Goal: Task Accomplishment & Management: Use online tool/utility

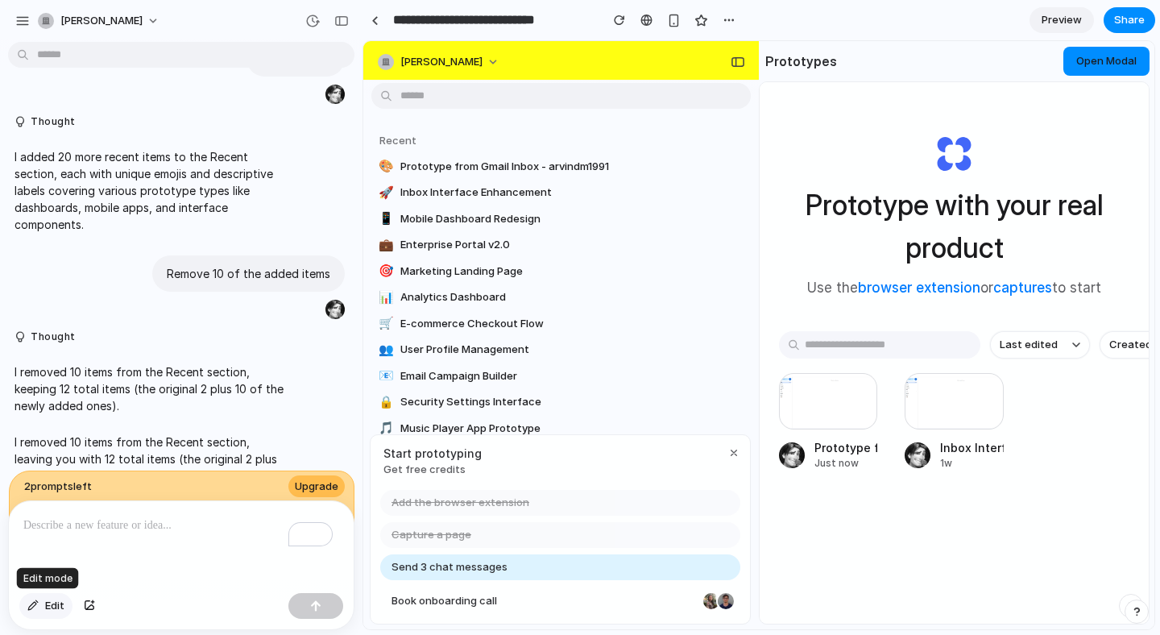
click at [42, 593] on button "Edit" at bounding box center [45, 606] width 53 height 26
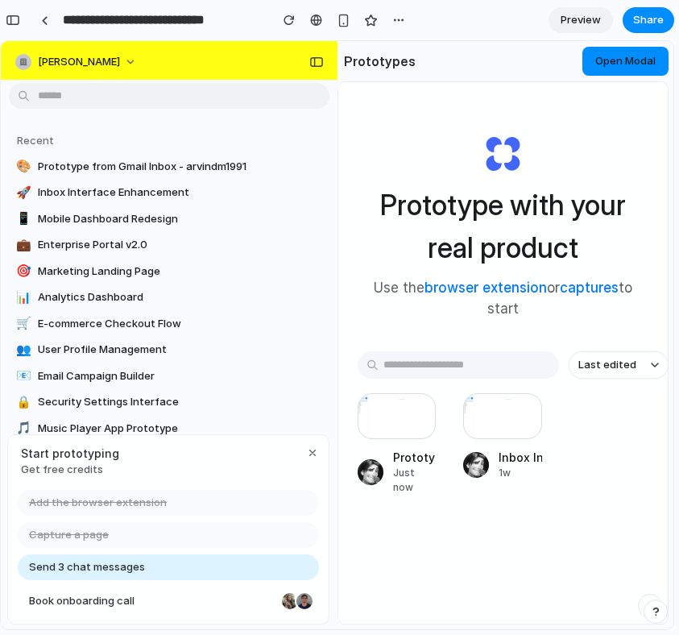
drag, startPoint x: 641, startPoint y: 236, endPoint x: 740, endPoint y: 203, distance: 104.4
click at [679, 203] on html "**********" at bounding box center [339, 317] width 679 height 635
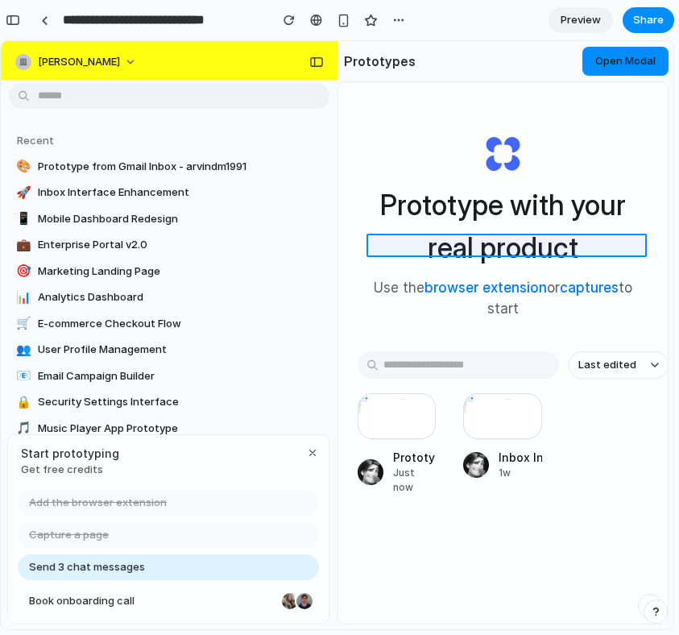
click at [594, 238] on div at bounding box center [518, 335] width 309 height 587
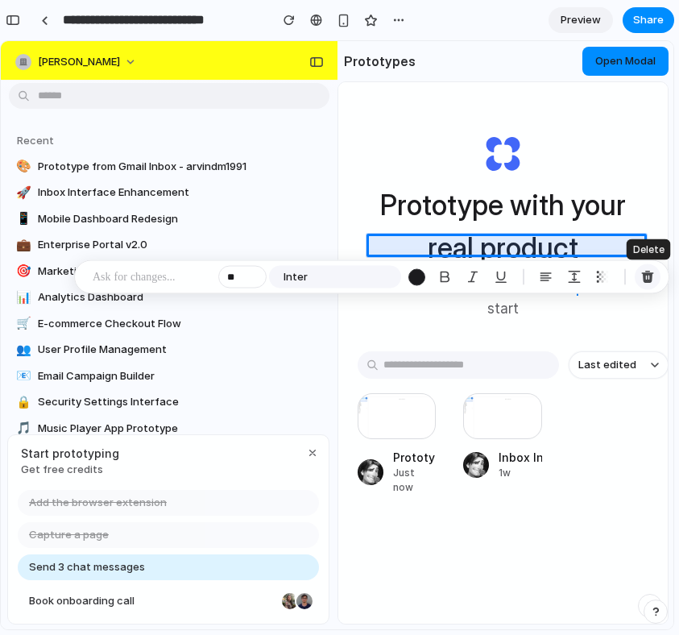
click at [652, 273] on div "button" at bounding box center [647, 277] width 14 height 14
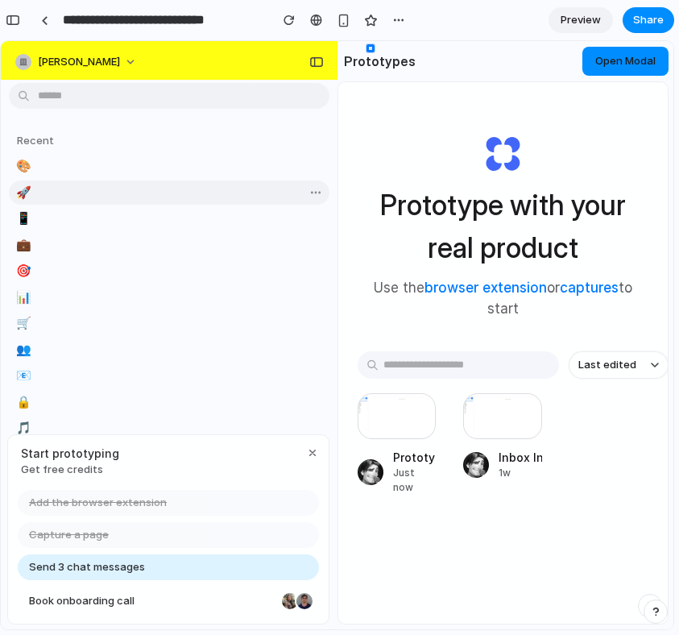
click at [140, 194] on link "🚀" at bounding box center [169, 192] width 321 height 24
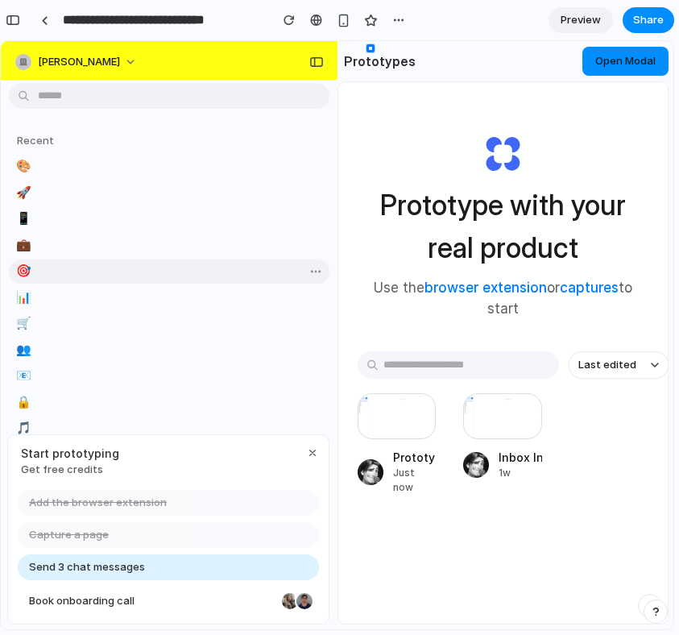
click at [128, 261] on link "🎯" at bounding box center [169, 271] width 321 height 24
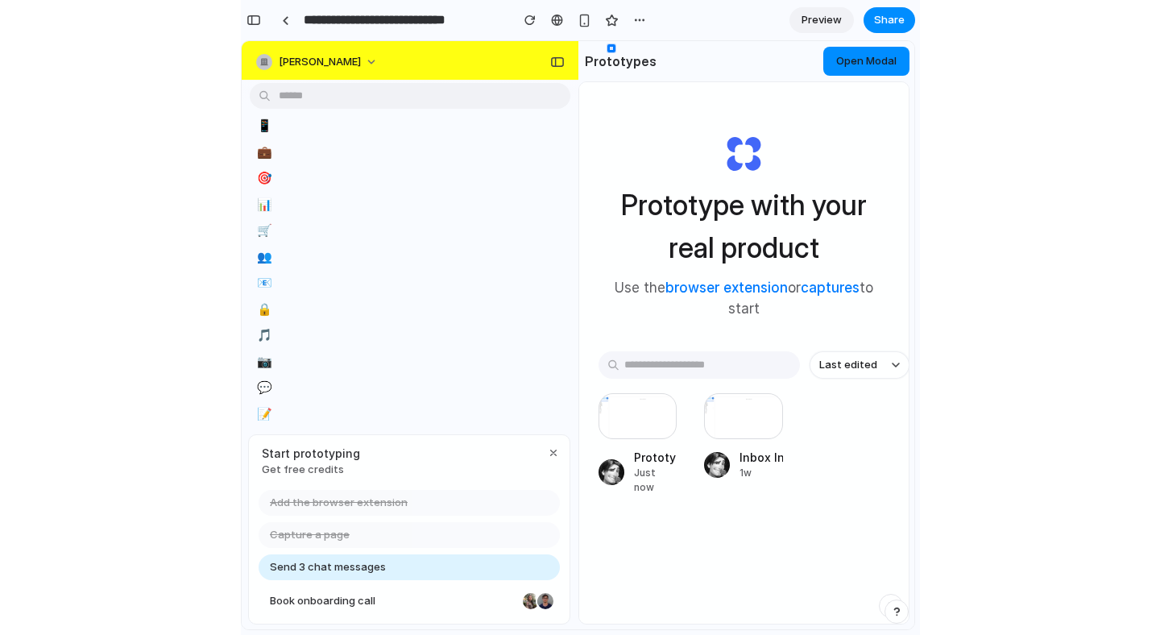
scroll to position [101, 0]
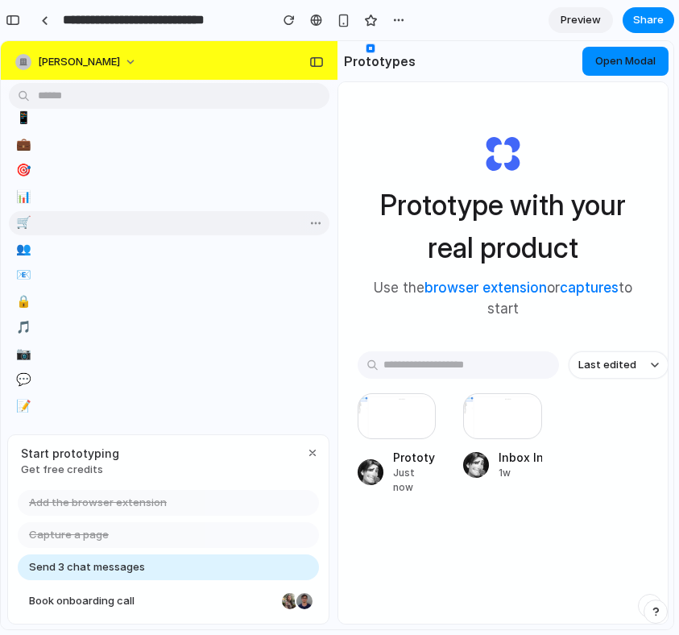
click at [296, 215] on div at bounding box center [310, 222] width 29 height 19
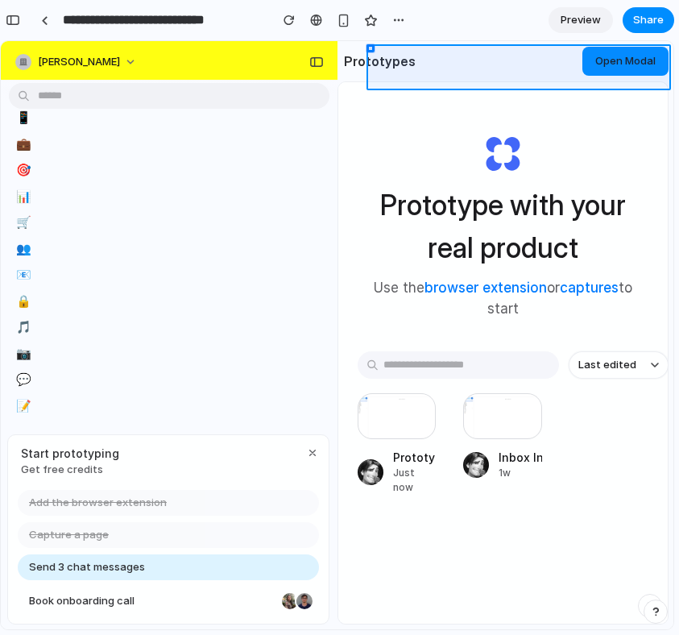
click at [367, 46] on div at bounding box center [518, 335] width 309 height 587
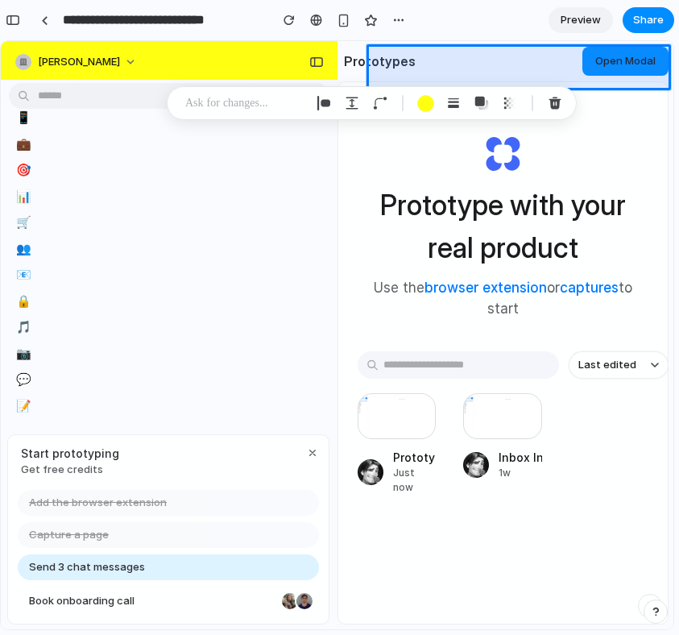
click at [346, 52] on h2 "Prototypes" at bounding box center [377, 61] width 78 height 19
click at [427, 101] on div "button" at bounding box center [425, 103] width 17 height 17
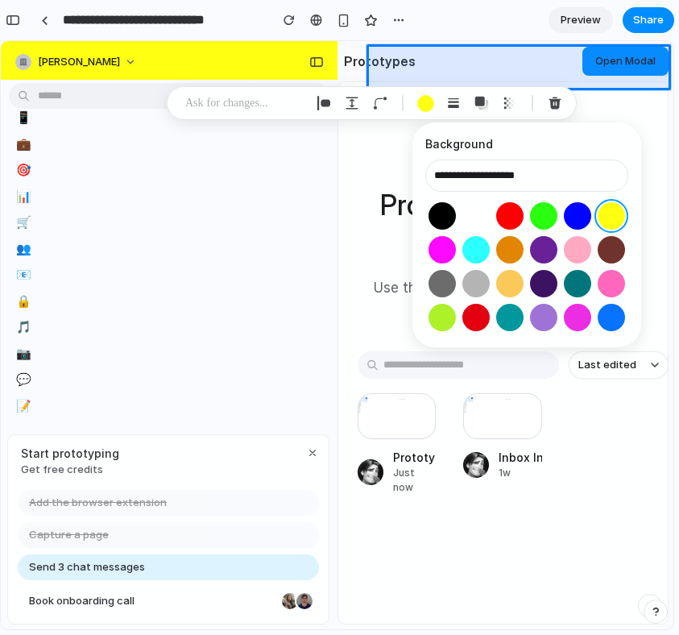
click at [466, 201] on div at bounding box center [526, 266] width 203 height 135
click at [471, 208] on button "Select color oklch(1 0 0)" at bounding box center [476, 216] width 30 height 30
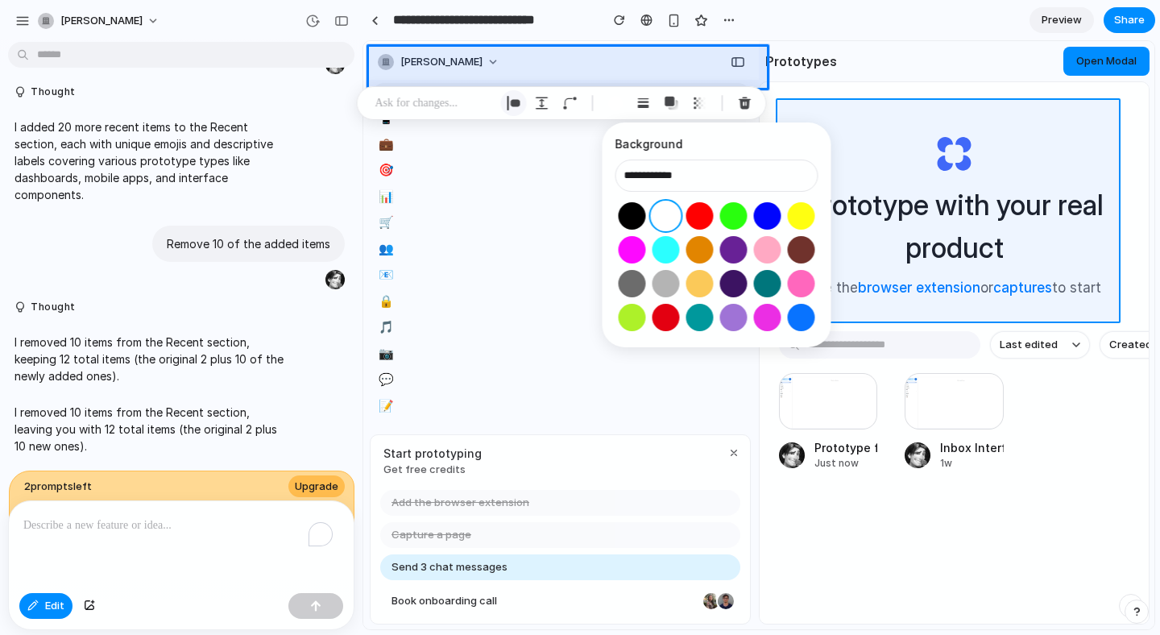
scroll to position [0, 0]
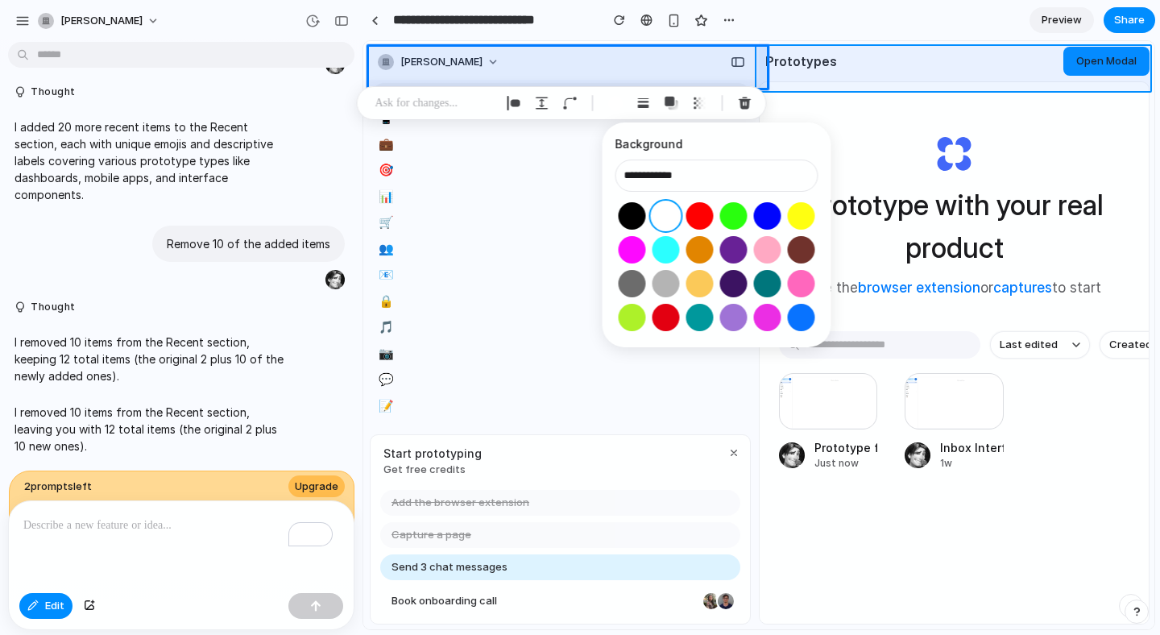
click at [864, 52] on div at bounding box center [759, 335] width 790 height 587
type input "**********"
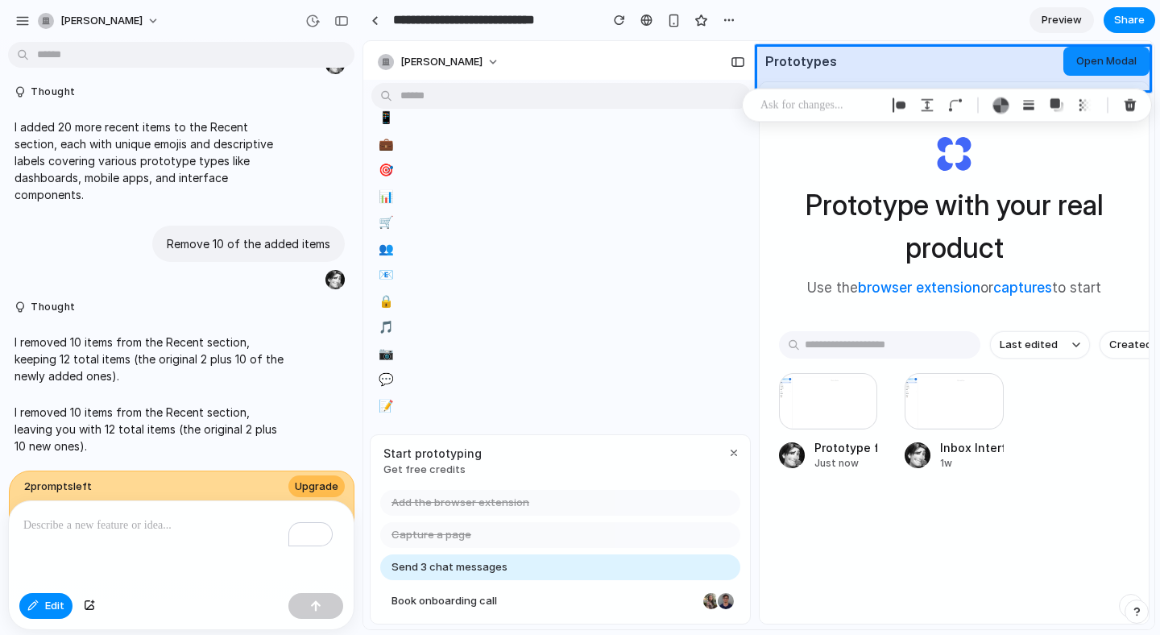
click at [967, 27] on section "**********" at bounding box center [758, 20] width 793 height 40
click at [869, 275] on div at bounding box center [759, 335] width 790 height 587
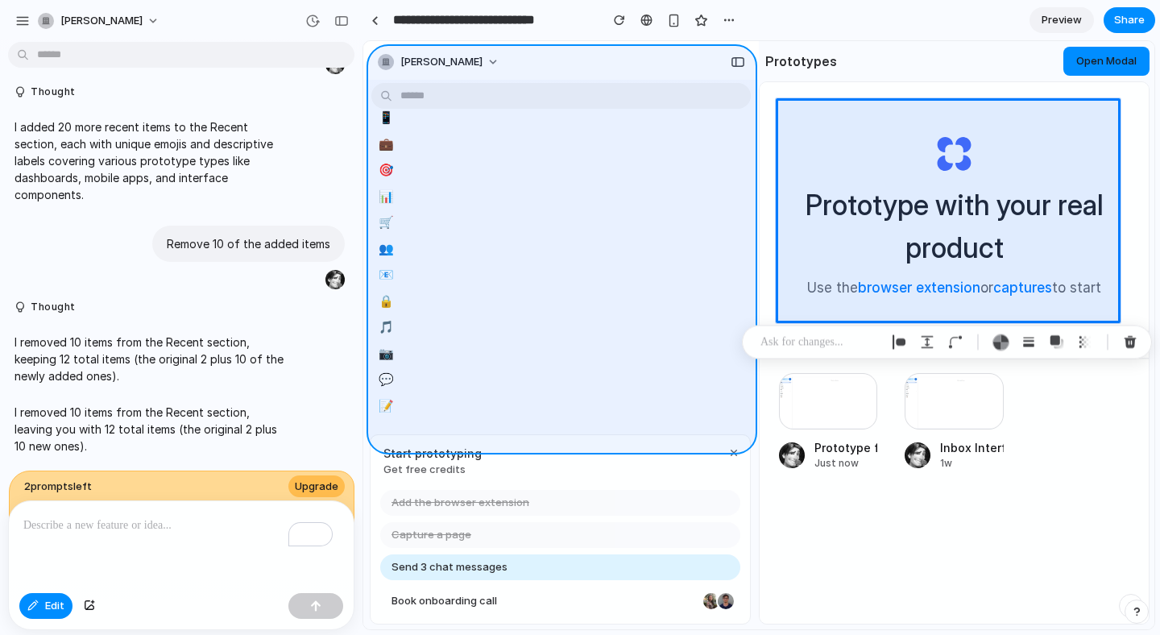
click at [375, 186] on div at bounding box center [759, 335] width 790 height 587
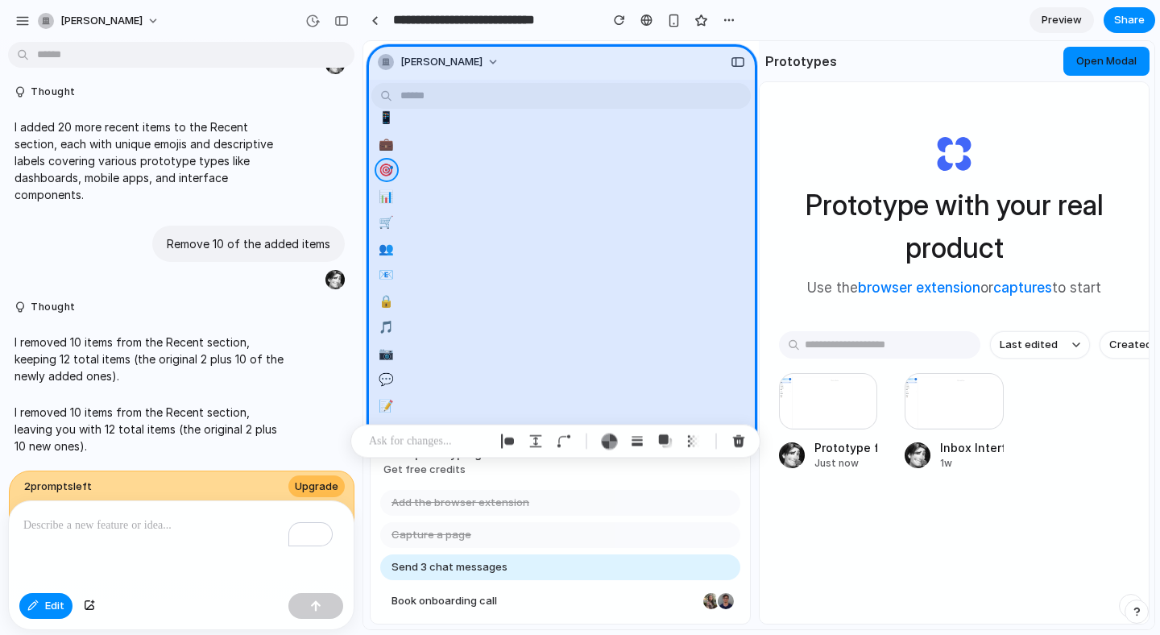
click at [382, 179] on div at bounding box center [759, 335] width 790 height 587
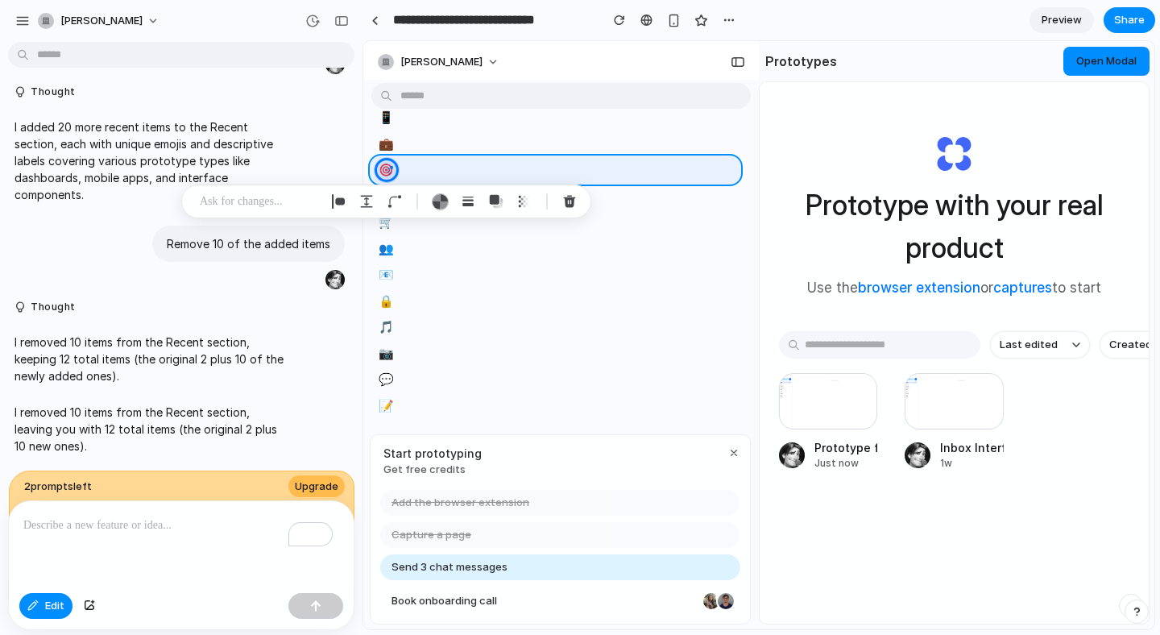
click at [410, 168] on div at bounding box center [759, 335] width 790 height 587
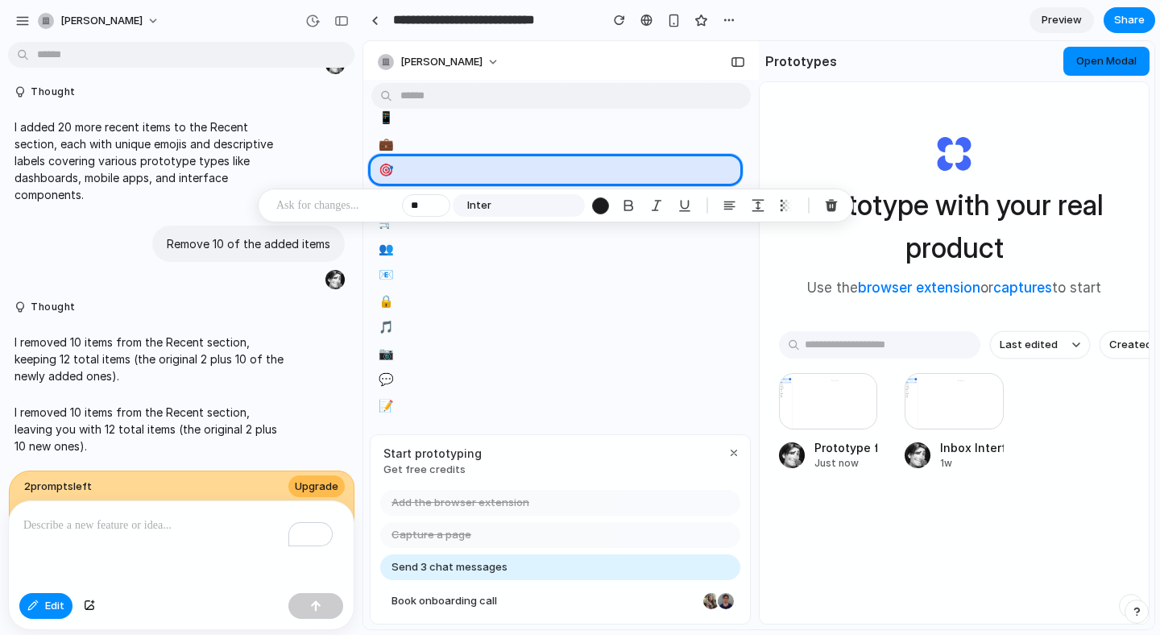
click at [369, 205] on p at bounding box center [335, 205] width 119 height 19
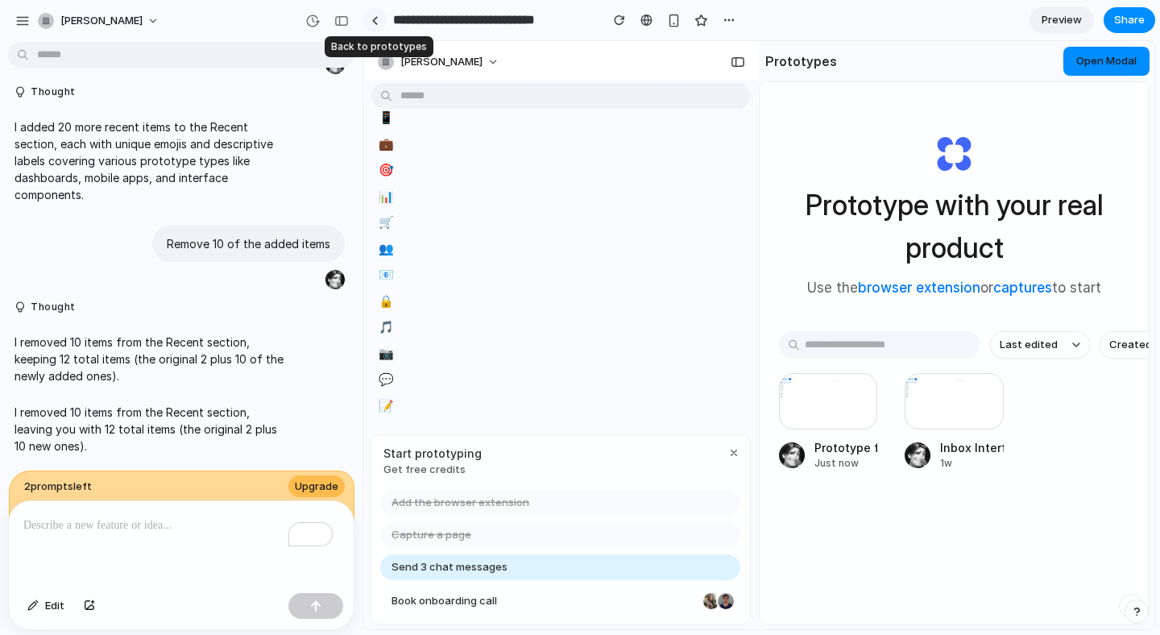
click at [379, 27] on link at bounding box center [374, 20] width 24 height 24
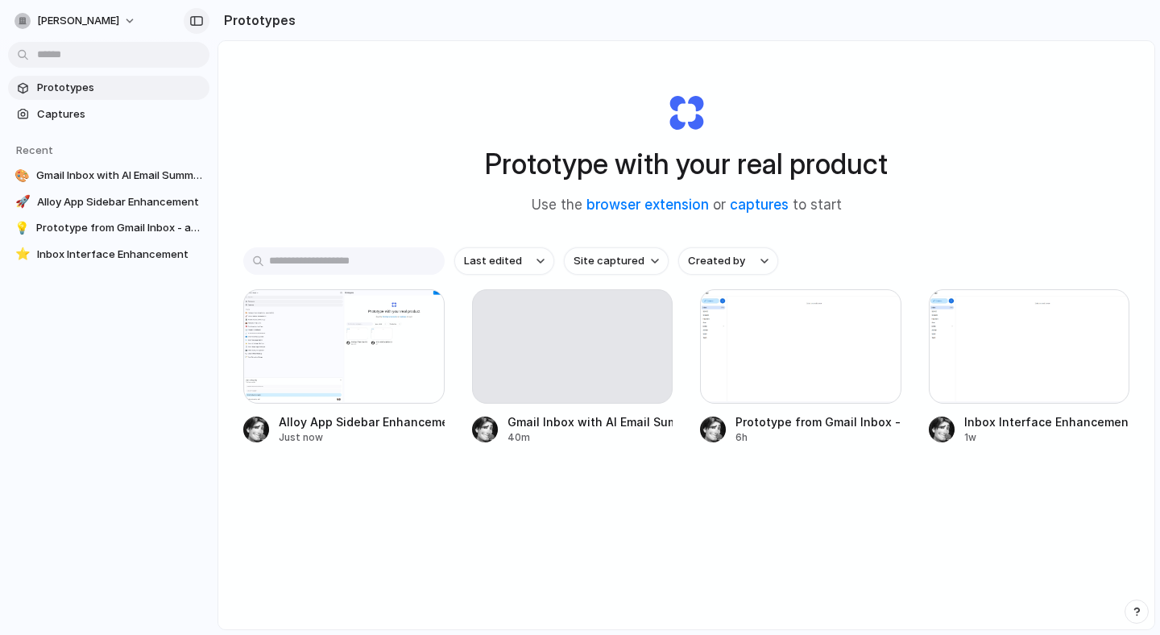
click at [184, 21] on button "button" at bounding box center [197, 21] width 26 height 26
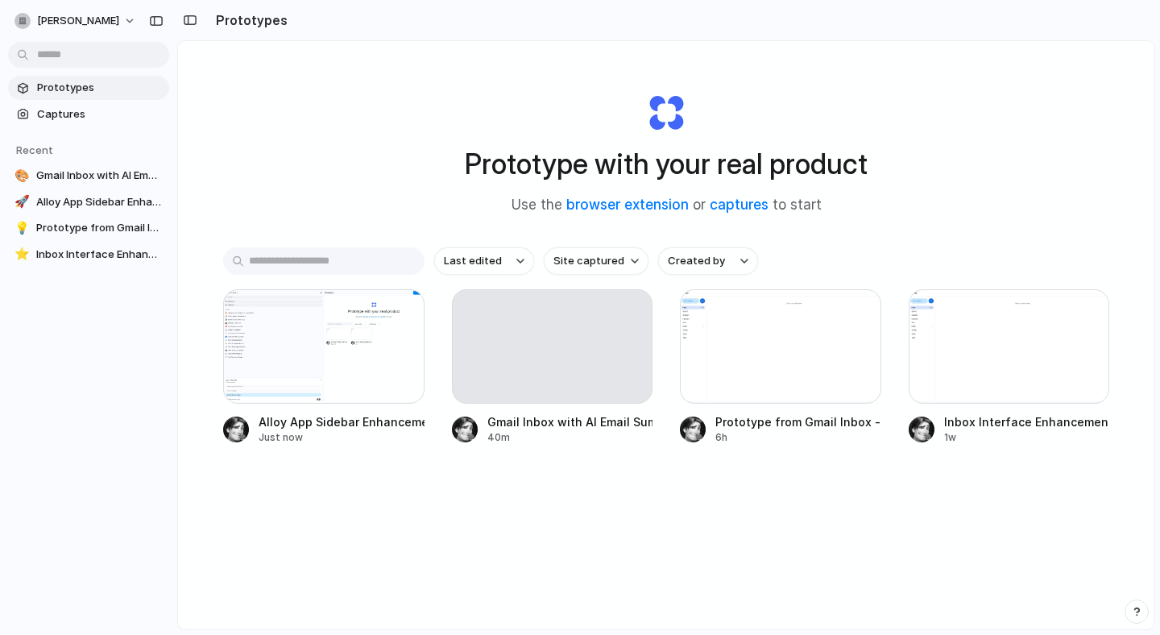
click at [6, 27] on div at bounding box center [7, 317] width 14 height 635
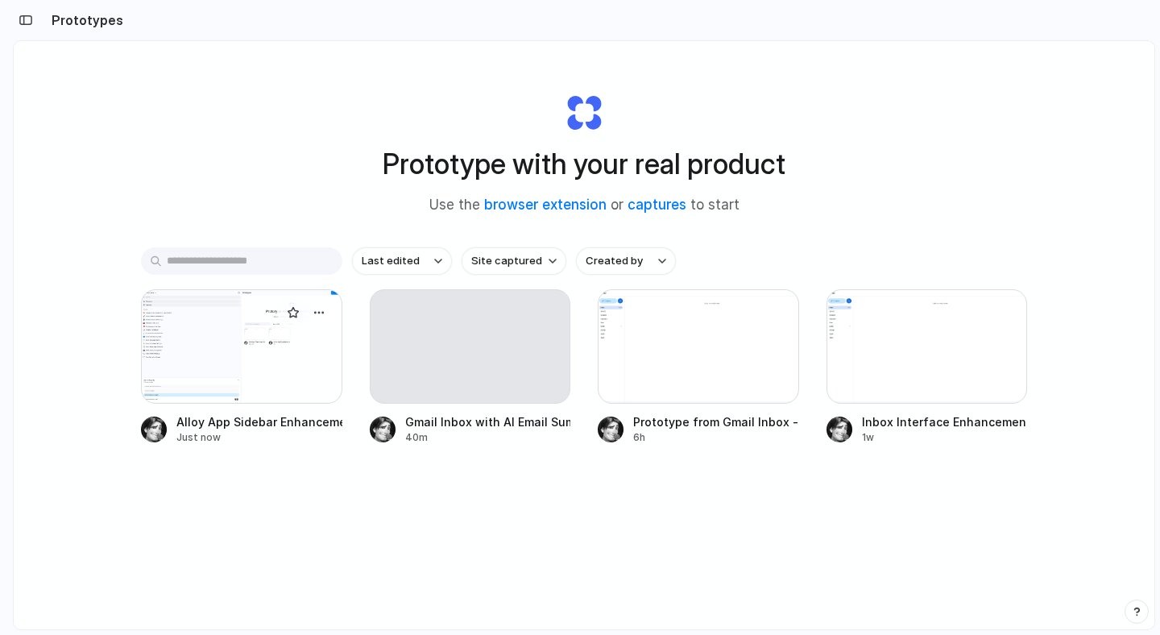
click at [322, 396] on div at bounding box center [241, 346] width 201 height 114
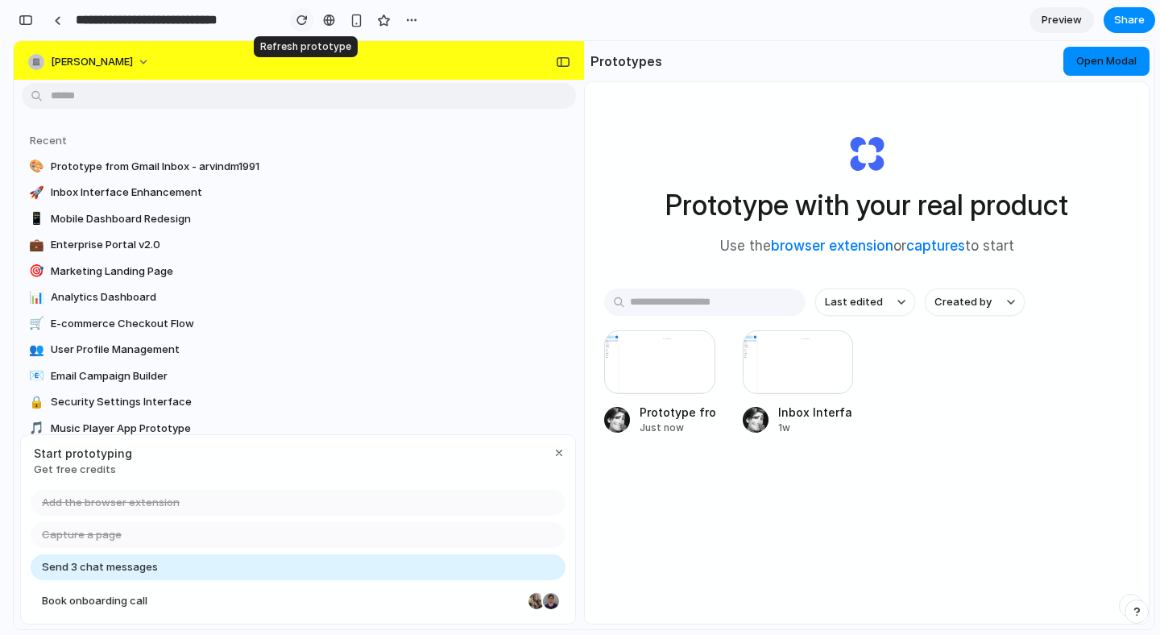
click at [304, 20] on div "button" at bounding box center [301, 19] width 11 height 11
click at [1071, 27] on span "Preview" at bounding box center [1062, 20] width 40 height 16
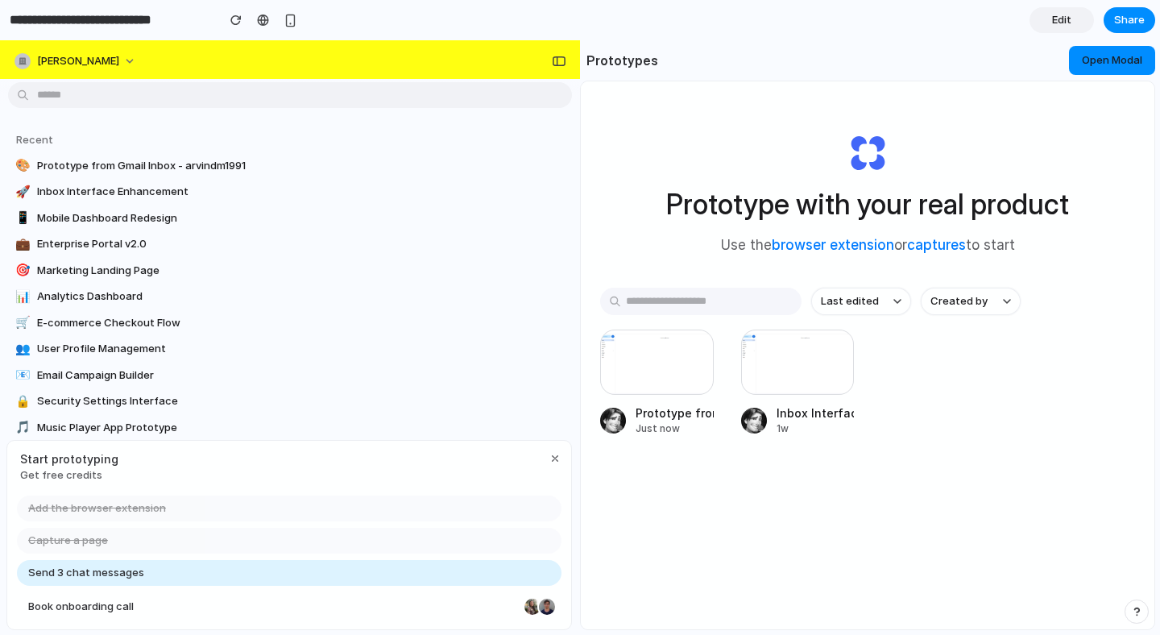
click at [1076, 23] on link "Edit" at bounding box center [1061, 20] width 64 height 26
